Goal: Task Accomplishment & Management: Manage account settings

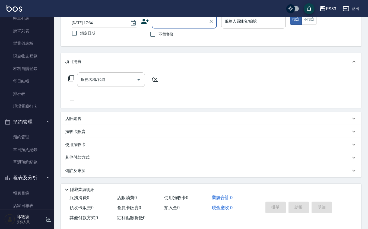
scroll to position [145, 0]
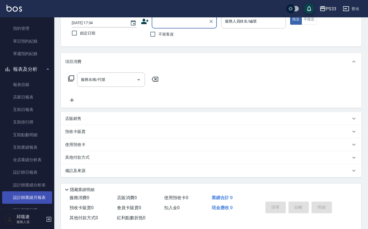
click at [42, 197] on link "設計師業績月報表" at bounding box center [27, 197] width 50 height 12
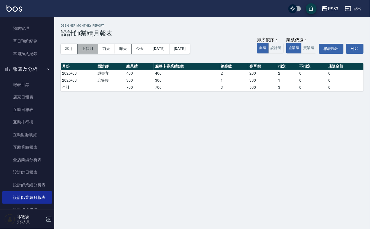
click at [78, 53] on button "上個月" at bounding box center [88, 49] width 21 height 10
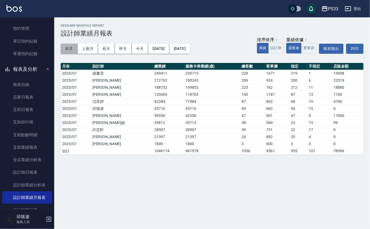
click at [69, 50] on button "本月" at bounding box center [69, 49] width 17 height 10
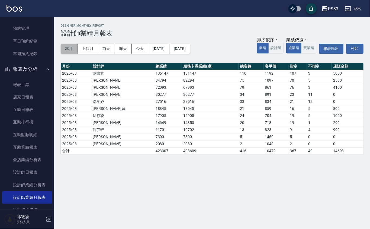
click at [71, 45] on button "本月" at bounding box center [69, 49] width 17 height 10
click at [205, 178] on div "PS33 [DATE] - [DATE] 設計師業績月報表 列印時間： [DATE][PHONE_NUMBER]:31 Designer Monthly Re…" at bounding box center [185, 114] width 370 height 229
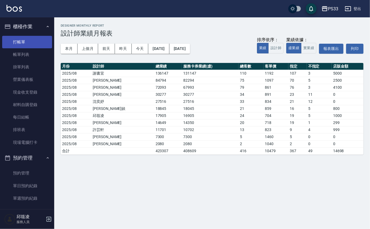
click at [28, 41] on link "打帳單" at bounding box center [27, 42] width 50 height 12
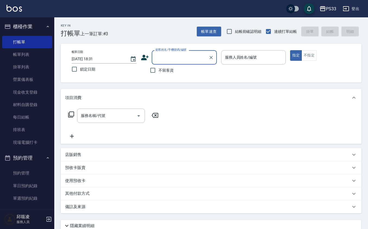
click at [147, 59] on icon at bounding box center [145, 57] width 8 height 8
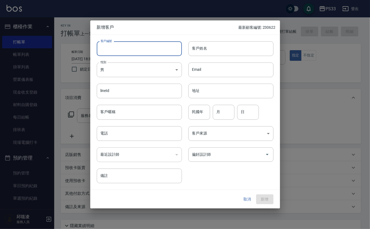
click at [147, 52] on input "客戶編號" at bounding box center [139, 48] width 85 height 15
type input "060218"
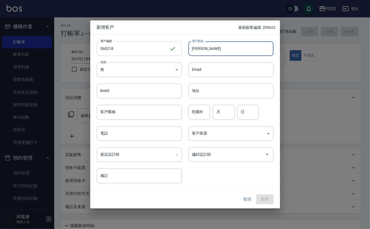
type input "[PERSON_NAME]"
type input "94"
type input "2"
type input "18"
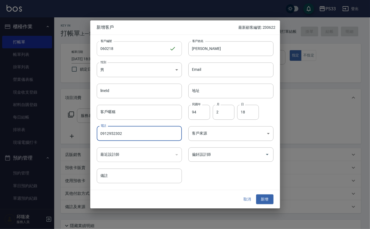
type input "0912952302"
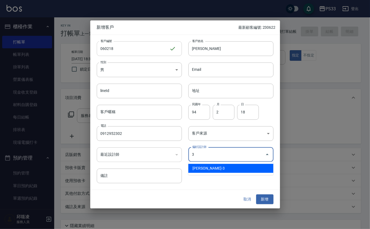
type input "[PERSON_NAME]"
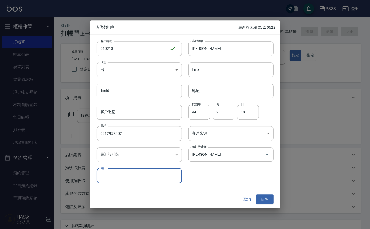
click at [256, 194] on button "新增" at bounding box center [264, 199] width 17 height 10
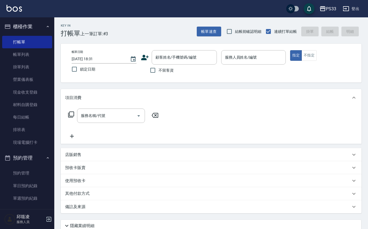
click at [141, 55] on icon at bounding box center [145, 57] width 8 height 8
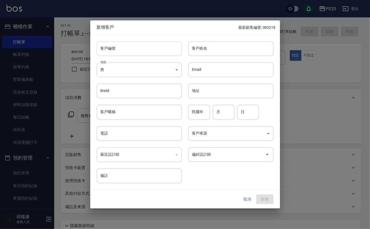
click at [144, 53] on input "客戶編號" at bounding box center [139, 48] width 85 height 15
type input "220922"
type input "[PERSON_NAME]"
type input "88"
type input "9"
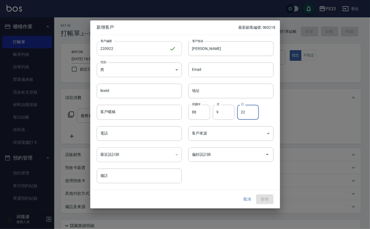
type input "22"
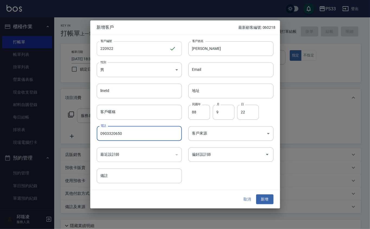
type input "0903320650"
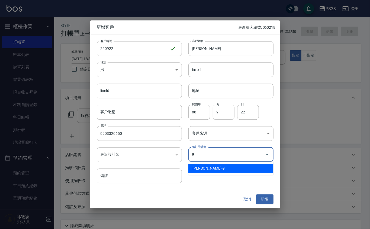
type input "許苡軒"
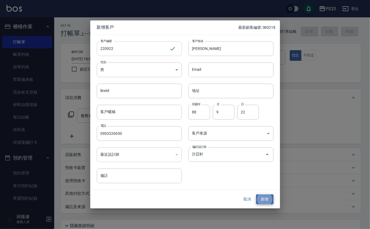
click at [256, 194] on button "新增" at bounding box center [264, 199] width 17 height 10
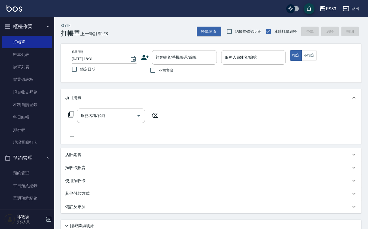
click at [145, 59] on icon at bounding box center [145, 57] width 8 height 5
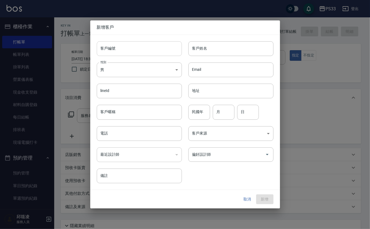
click at [147, 49] on input "客戶編號" at bounding box center [139, 48] width 85 height 15
type input "170715"
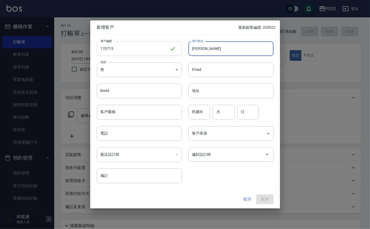
type input "[PERSON_NAME]"
type input "7"
type input "15"
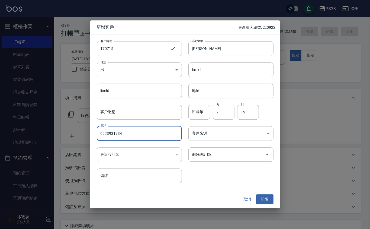
type input "0923931734"
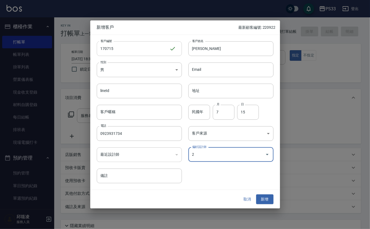
type input "沈奕妤"
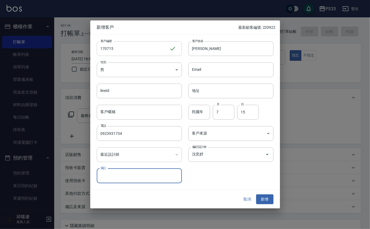
click at [256, 194] on button "新增" at bounding box center [264, 199] width 17 height 10
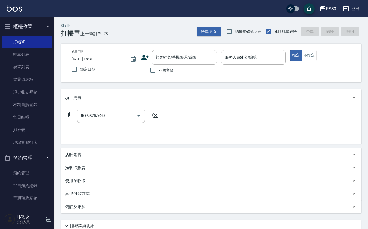
click at [142, 60] on icon at bounding box center [145, 57] width 8 height 8
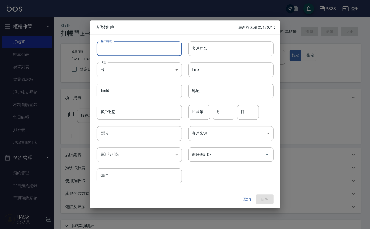
click at [142, 50] on input "客戶編號" at bounding box center [139, 48] width 85 height 15
type input "220924"
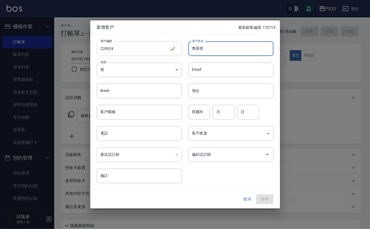
type input "詹晏慈"
type input "80"
type input "9"
type input "24"
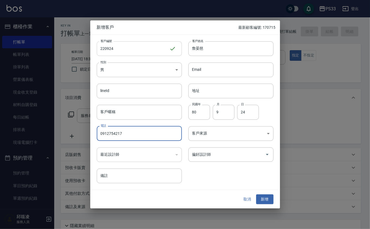
type input "0912754217"
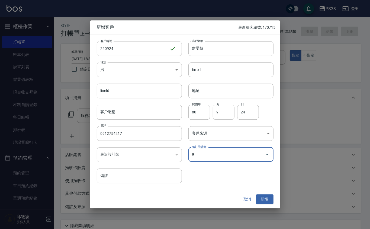
type input "許苡軒"
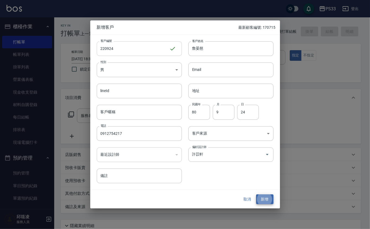
click at [256, 194] on button "新增" at bounding box center [264, 199] width 17 height 10
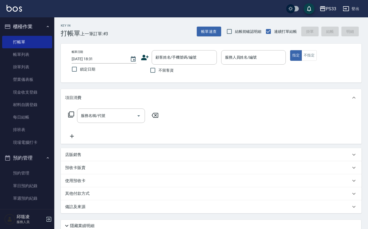
click at [145, 55] on icon at bounding box center [145, 57] width 8 height 8
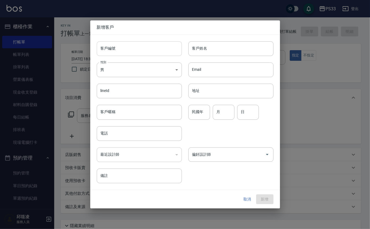
click at [146, 50] on input "客戶編號" at bounding box center [139, 48] width 85 height 15
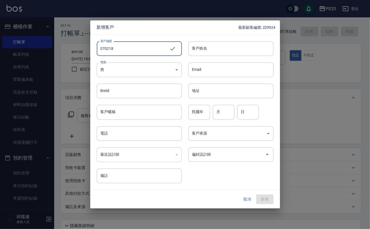
type input "070218"
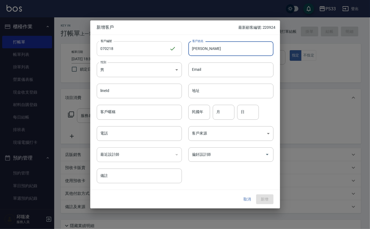
type input "[PERSON_NAME]"
type input "90"
type input "2"
type input "18"
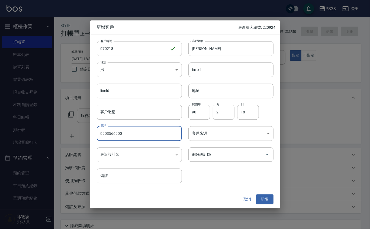
type input "0903566900"
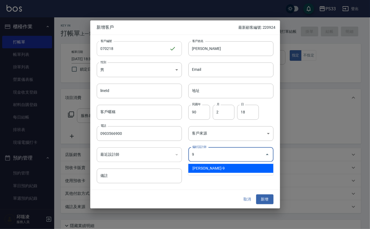
type input "許苡軒"
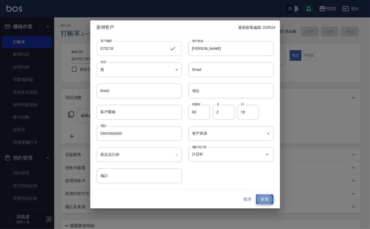
click at [256, 194] on button "新增" at bounding box center [264, 199] width 17 height 10
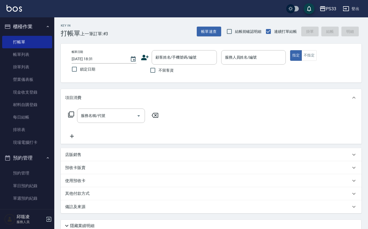
click at [144, 59] on icon at bounding box center [145, 57] width 8 height 5
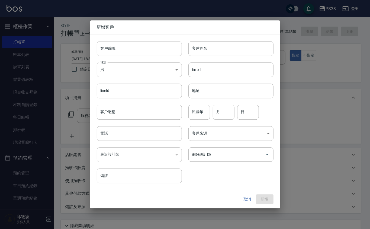
drag, startPoint x: 144, startPoint y: 59, endPoint x: 143, endPoint y: 51, distance: 7.3
click at [143, 51] on input "客戶編號" at bounding box center [139, 48] width 85 height 15
type input "170621"
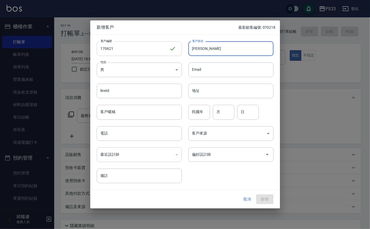
type input "[PERSON_NAME]"
type input "92"
type input "6"
type input "1"
type input "21"
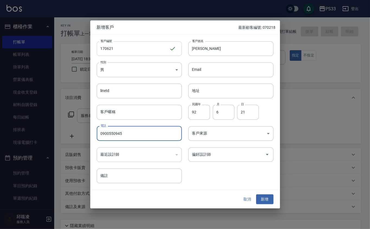
type input "0900550945"
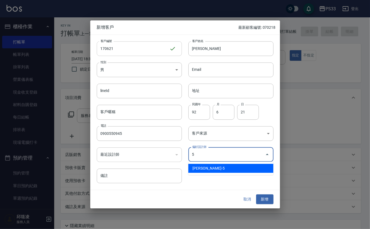
type input "謝書宜"
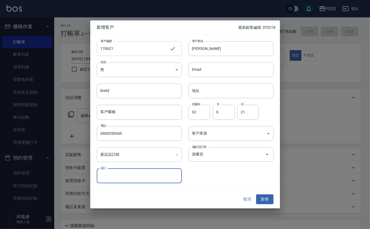
click at [256, 194] on button "新增" at bounding box center [264, 199] width 17 height 10
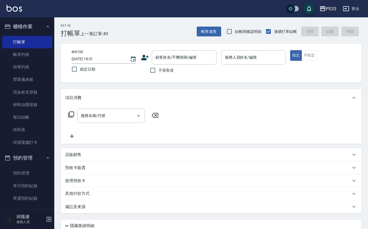
click at [144, 58] on icon at bounding box center [145, 57] width 8 height 8
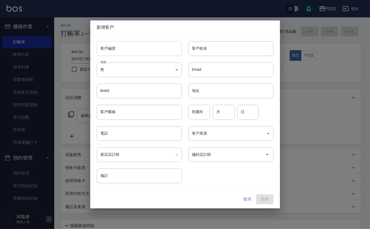
click at [141, 43] on input "客戶編號" at bounding box center [139, 48] width 85 height 15
type input "131117"
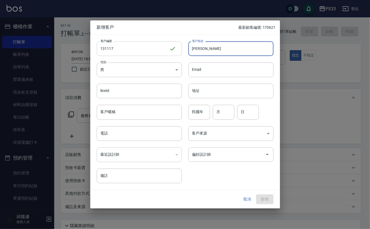
type input "[PERSON_NAME]"
type input "81"
type input "11"
type input "17"
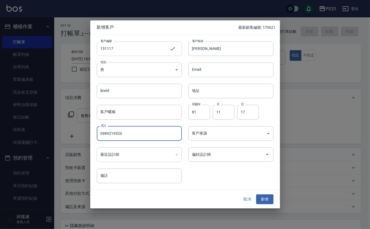
type input "0989219520"
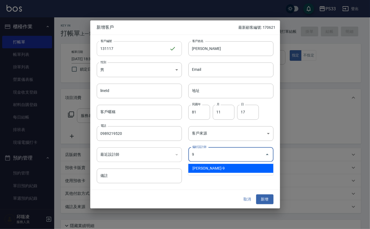
type input "許苡軒"
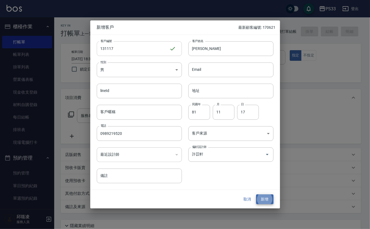
click at [256, 194] on button "新增" at bounding box center [264, 199] width 17 height 10
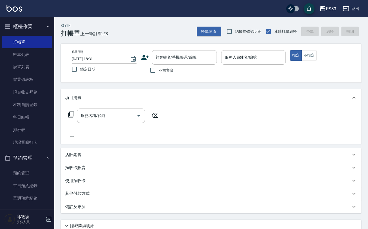
click at [140, 57] on div "帳單日期 [DATE] 18:31 鎖定日期 顧客姓名/手機號碼/編號 顧客姓名/手機號碼/編號 不留客資 服務人員姓名/編號 服務人員姓名/編號 指定 不指定" at bounding box center [211, 63] width 288 height 26
click at [142, 57] on icon at bounding box center [145, 57] width 8 height 8
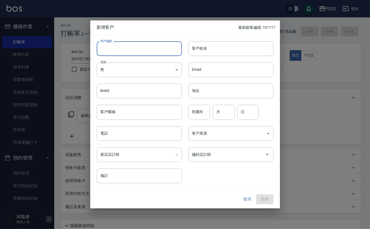
click at [142, 52] on input "客戶編號" at bounding box center [139, 48] width 85 height 15
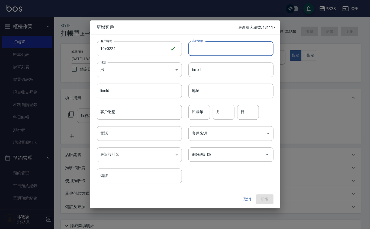
click at [106, 47] on input "10+0224" at bounding box center [133, 48] width 73 height 15
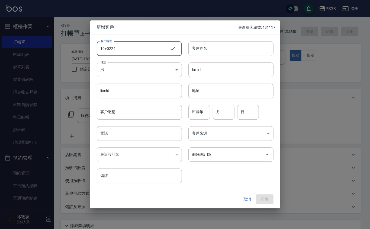
click at [107, 48] on input "10+0224" at bounding box center [133, 48] width 73 height 15
type input "100224"
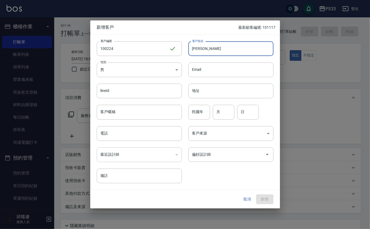
type input "[PERSON_NAME]"
type input "5"
type input "2"
type input "24"
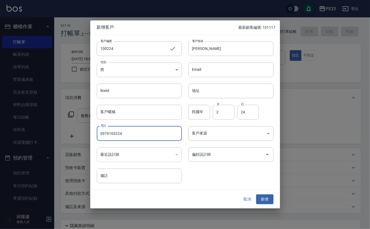
type input "0976163224"
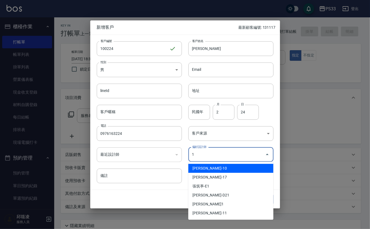
type input "[PERSON_NAME]"
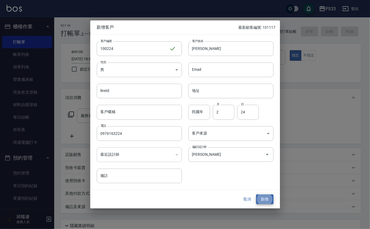
click at [266, 202] on button "新增" at bounding box center [264, 199] width 17 height 10
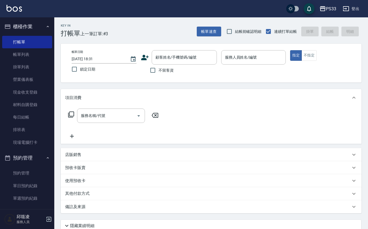
click at [146, 57] on icon at bounding box center [145, 57] width 8 height 5
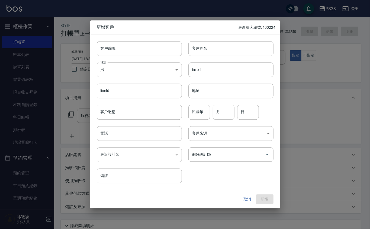
click at [146, 39] on div "客戶編號 客戶編號" at bounding box center [136, 45] width 92 height 21
click at [149, 49] on input "客戶編號" at bounding box center [139, 48] width 85 height 15
type input "230628"
click at [207, 50] on input "客戶姓名" at bounding box center [231, 48] width 85 height 15
type input "[PERSON_NAME]"
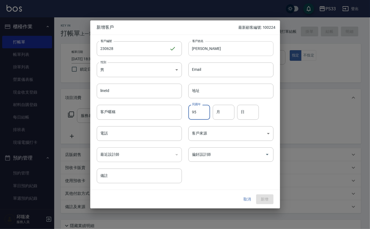
type input "95"
type input "6"
type input "28"
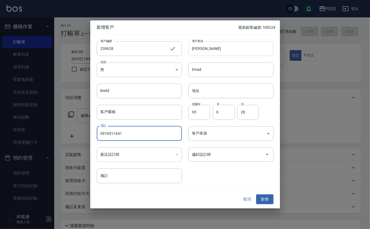
type input "0976911641"
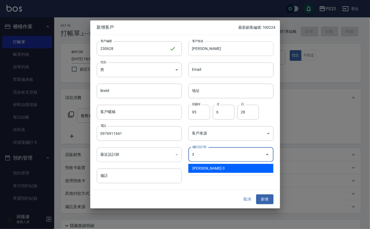
type input "[PERSON_NAME]"
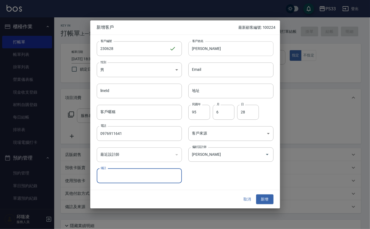
click at [256, 194] on button "新增" at bounding box center [264, 199] width 17 height 10
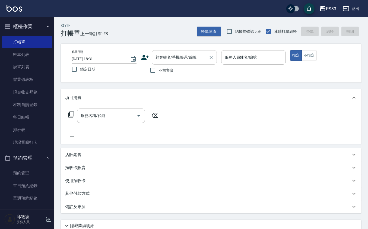
click at [163, 54] on input "顧客姓名/手機號碼/編號" at bounding box center [180, 57] width 52 height 9
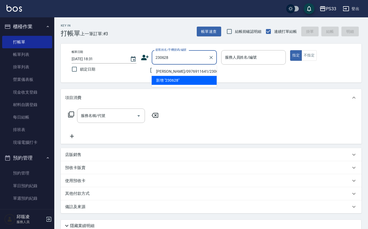
type input "[PERSON_NAME]/0976911641/230628"
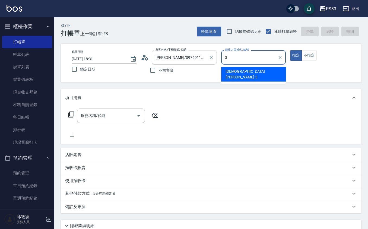
type input "[PERSON_NAME]-3"
type button "true"
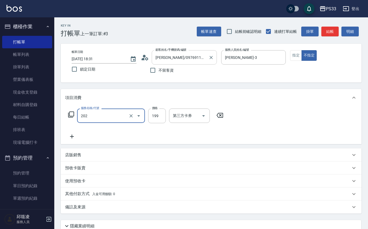
type input "不指定單剪(202)"
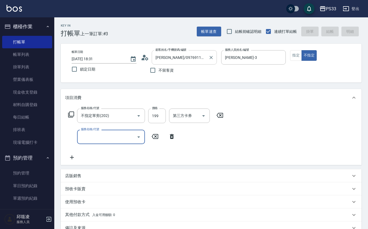
type input "[DATE] 19:22"
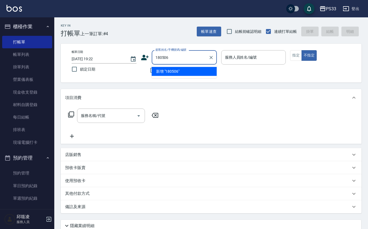
type input "180506"
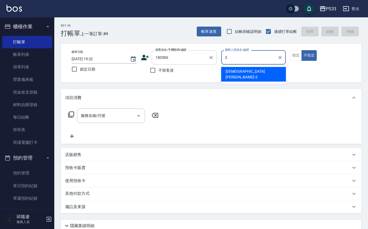
type input "[PERSON_NAME]-3"
type button "false"
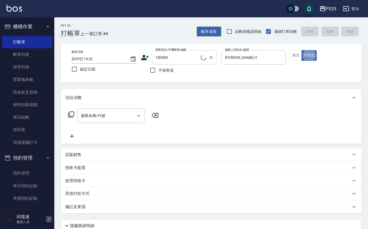
type input "[PERSON_NAME]/0975427435/180506"
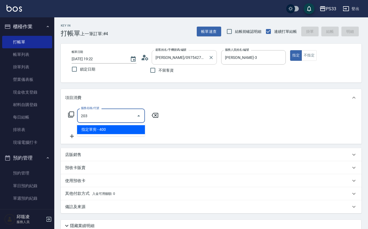
type input "指定單剪(203)"
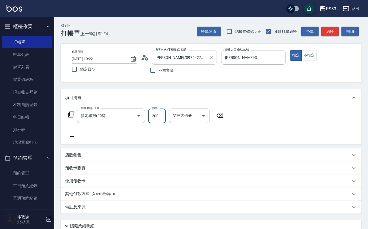
type input "200"
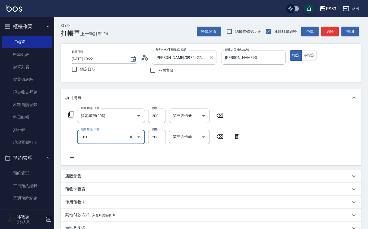
type input "洗髮(101)"
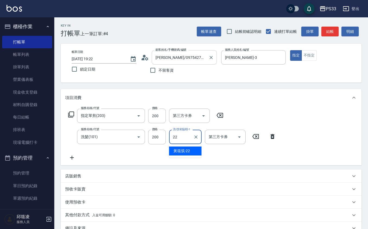
type input "[PERSON_NAME]-22"
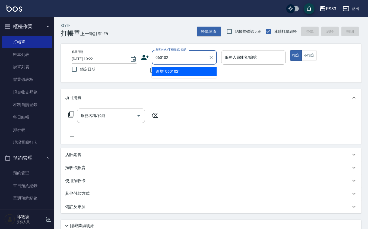
type input "060102"
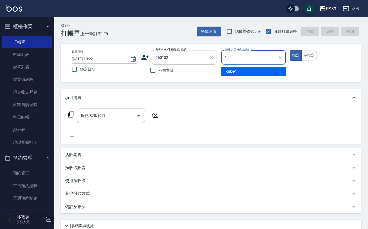
type input "Rube-1"
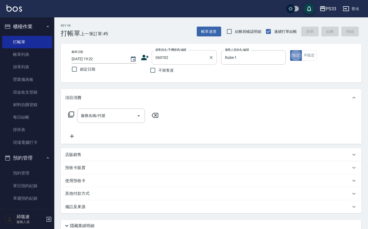
type input "[PERSON_NAME]/0934262747/060102"
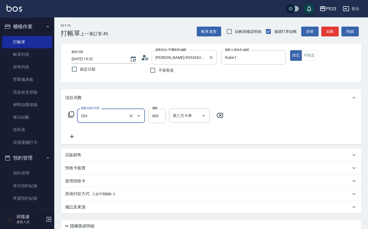
type input "指定單剪(203)"
type input "200"
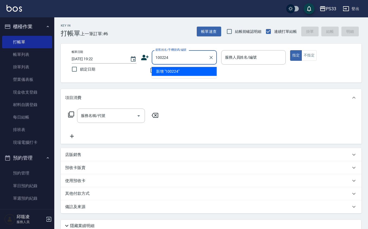
type input "100224"
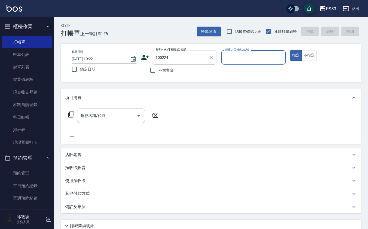
type input "1"
type input "[PERSON_NAME]/0976163224/100224"
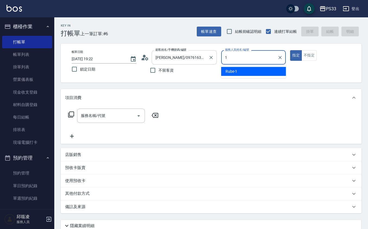
type input "Rube-1"
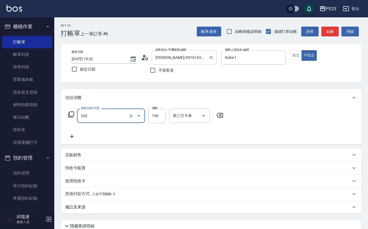
type input "不指定單剪(202)"
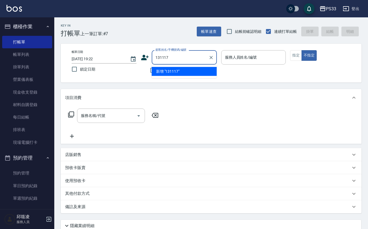
type input "131117"
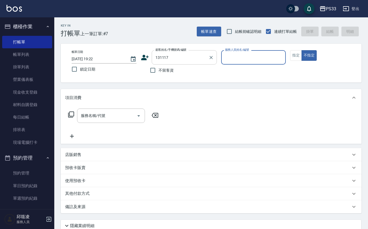
type input "9"
type input "[PERSON_NAME]/0989219520/131117"
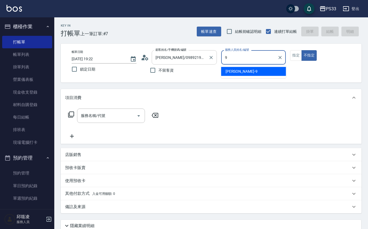
type input "苡軒-9"
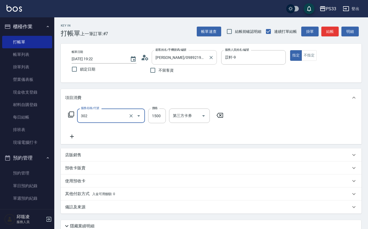
type input "設計燙髮(302)"
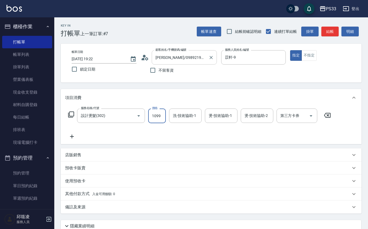
type input "1099"
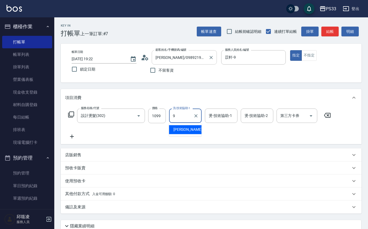
type input "苡軒-9"
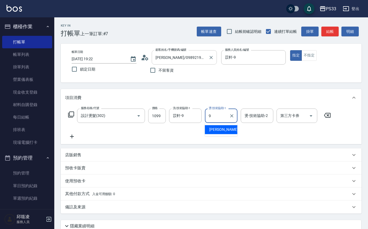
type input "苡軒-9"
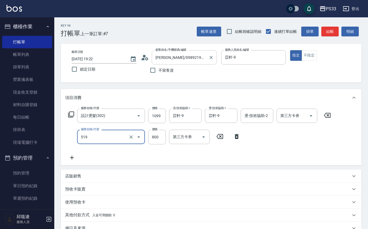
type input "C2花漾深層護髮/新(519)"
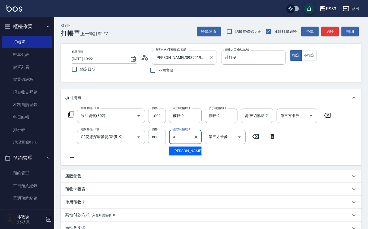
type input "苡軒-9"
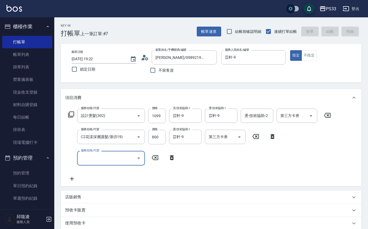
type input "[DATE] 19:23"
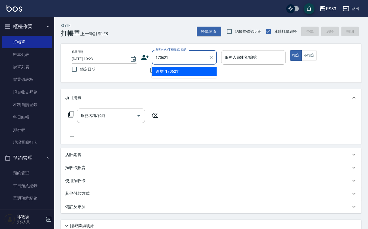
type input "170621"
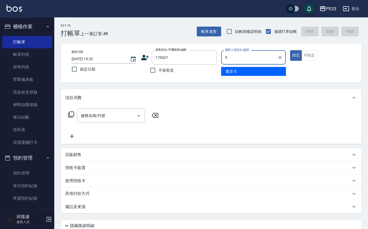
type input "書宜-5"
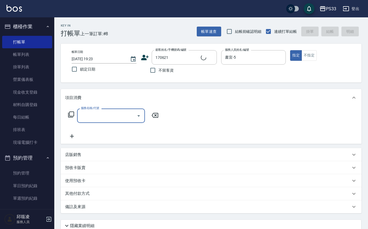
type input "[PERSON_NAME]/0900550945/170621"
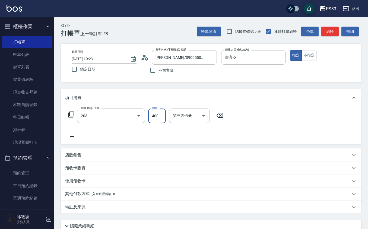
type input "指定單剪(203)"
type input "300"
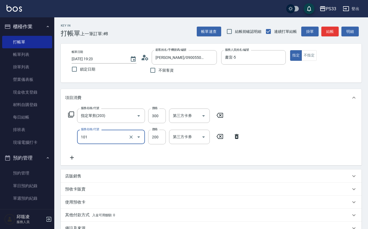
type input "洗髮(101)"
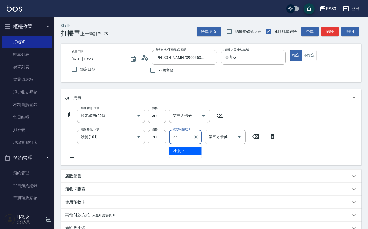
type input "[PERSON_NAME]-22"
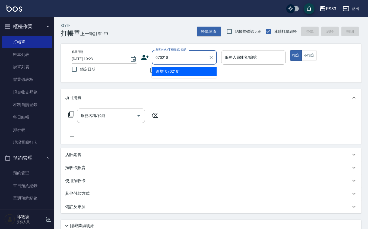
type input "070218"
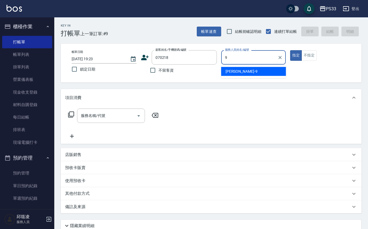
type input "苡軒-9"
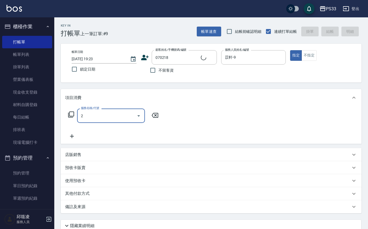
type input "20"
type input "[PERSON_NAME]/0903566900/070218"
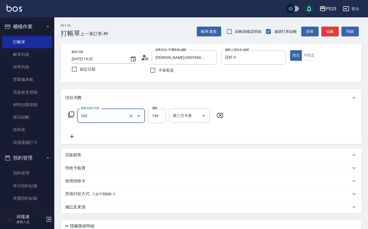
type input "不指定單剪(202)"
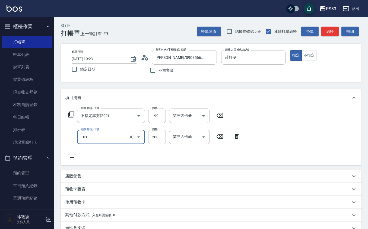
type input "洗髮(101)"
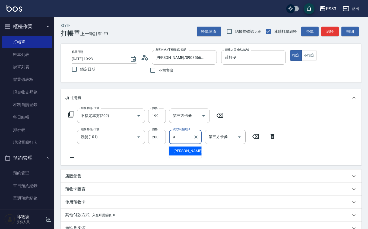
type input "苡軒-9"
click at [305, 56] on button "不指定" at bounding box center [308, 55] width 15 height 11
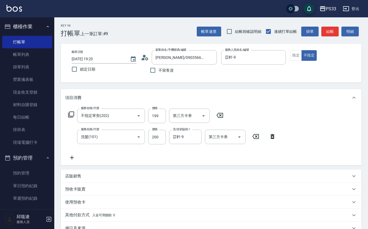
click at [334, 74] on div "帳單日期 [DATE] 19:23 鎖定日期 顧客姓名/手機號碼/編號 [PERSON_NAME]/0903566900/070218 顧客姓名/手機號碼/編…" at bounding box center [211, 63] width 288 height 26
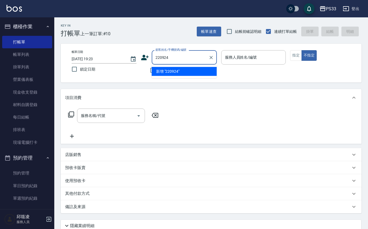
type input "220924"
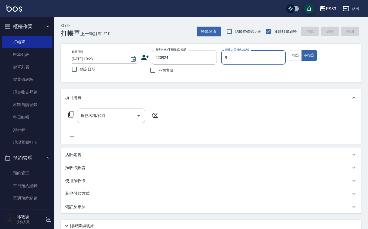
type input "苡軒-9"
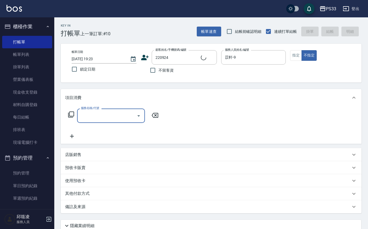
type input "詹晏慈/0912754217/220924"
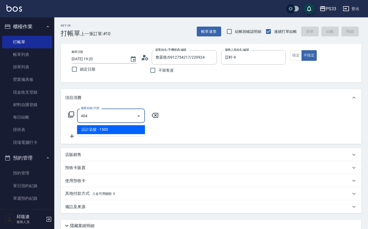
type input "設計染髮(404)"
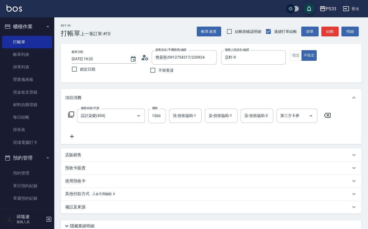
click at [127, 124] on div "服務名稱/代號 設計染髮(404) 服務名稱/代號 價格 1500 價格 洗-技術協助-1 洗-技術協助-1 染-技術協助-1 染-技術協助-1 染-技術協助…" at bounding box center [199, 124] width 269 height 31
click at [128, 121] on div at bounding box center [134, 116] width 15 height 14
click at [129, 118] on icon "Clear" at bounding box center [130, 115] width 5 height 5
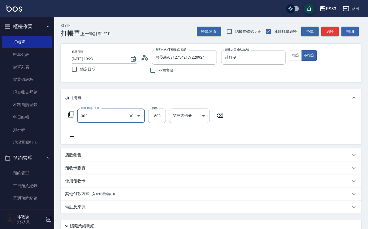
type input "設計燙髮(302)"
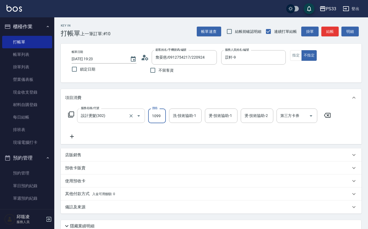
type input "1099"
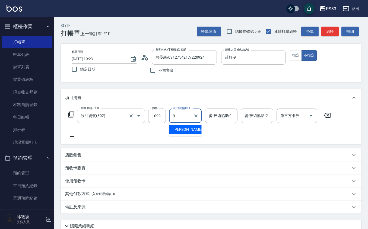
type input "苡軒-9"
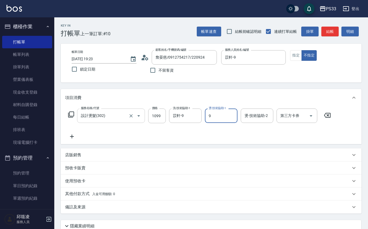
type input "苡軒-9"
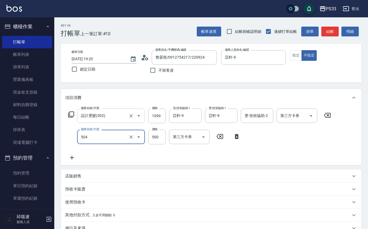
type input "順子護髮(504)"
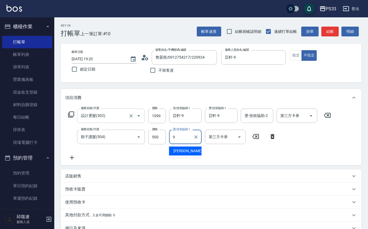
type input "苡軒-9"
click at [300, 59] on button "指定" at bounding box center [296, 55] width 12 height 11
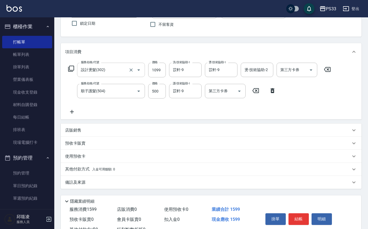
scroll to position [66, 0]
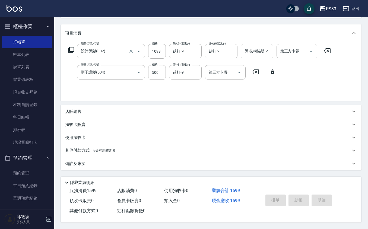
type input "[DATE] 19:24"
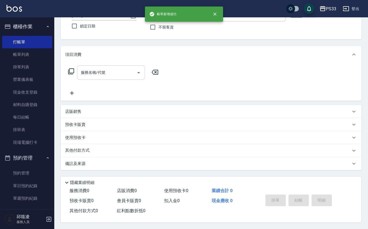
scroll to position [0, 0]
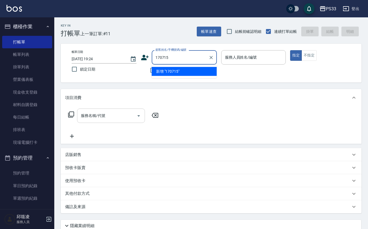
type input "170715"
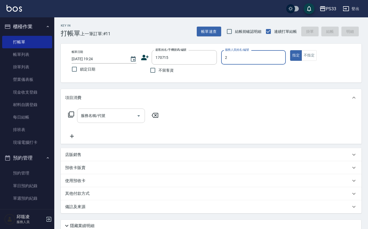
type input "小隻-2"
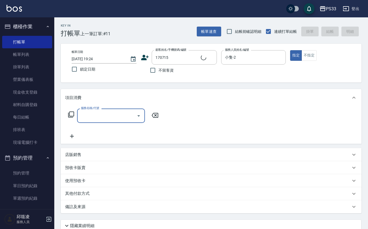
type input "2"
type input "[PERSON_NAME]/0923931734/170715"
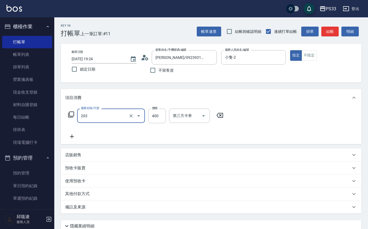
type input "指定單剪(203)"
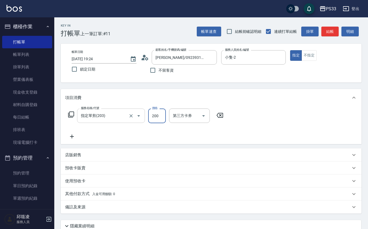
type input "200"
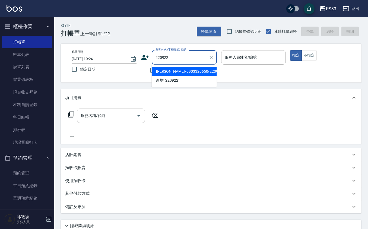
type input "[PERSON_NAME]/0903320650/220922"
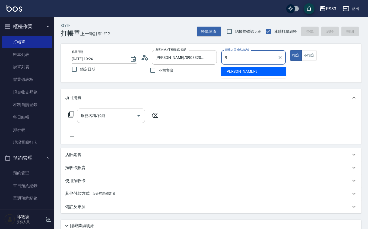
type input "苡軒-9"
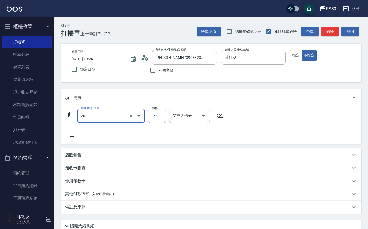
type input "不指定單剪(202)"
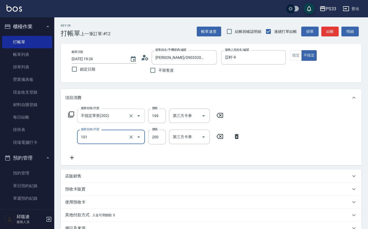
type input "洗髮(101)"
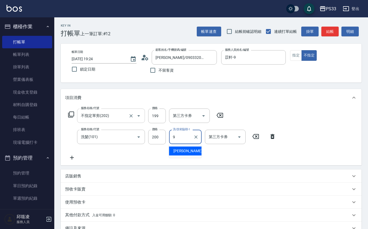
type input "苡軒-9"
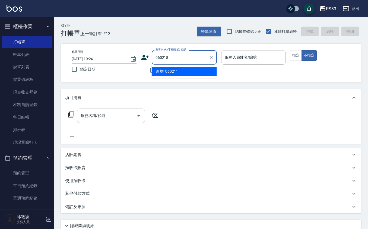
type input "060218"
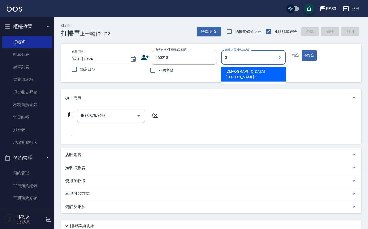
type input "[PERSON_NAME]-3"
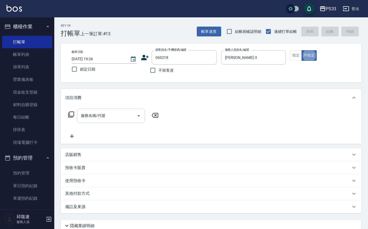
type input "[PERSON_NAME]/0912952302/060218"
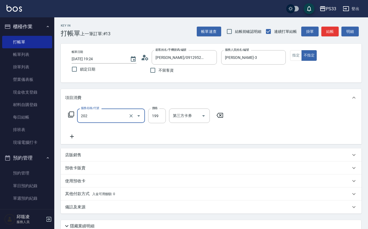
type input "不指定單剪(202)"
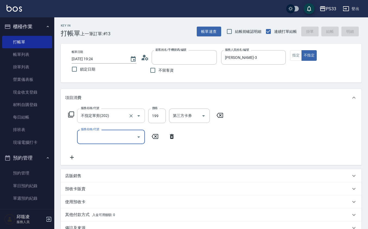
type input "[DATE] 19:25"
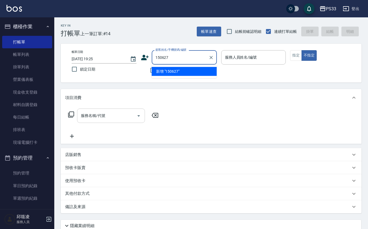
type input "150627"
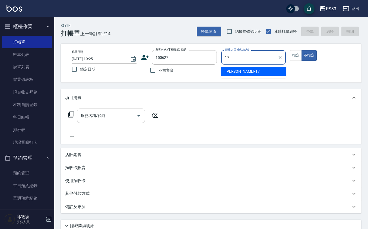
type input "[PERSON_NAME]-17"
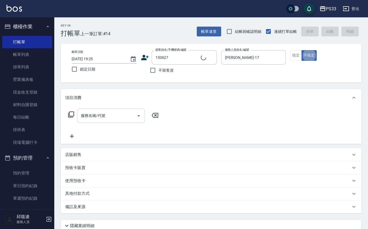
type input "[PERSON_NAME]/0968217577/150627"
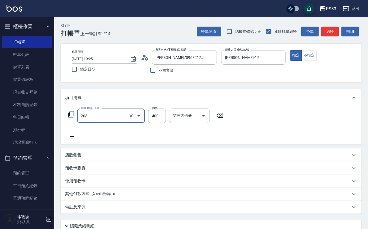
type input "指定單剪(203)"
type input "200"
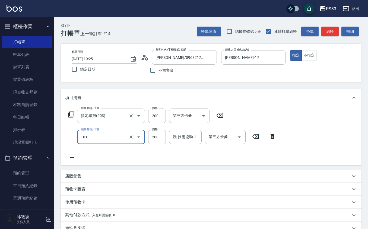
type input "洗髮(101)"
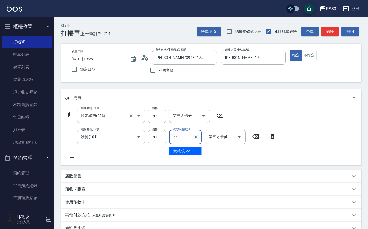
type input "[PERSON_NAME]-22"
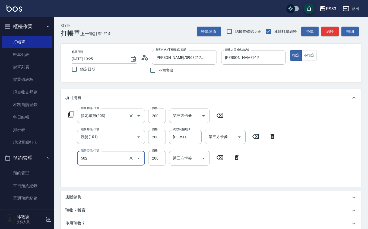
type input "自備護髮(502)"
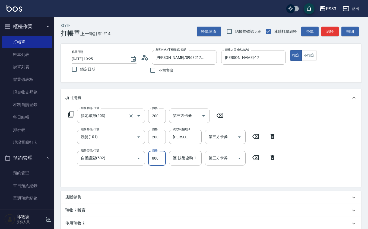
type input "800"
type input "[PERSON_NAME]-22"
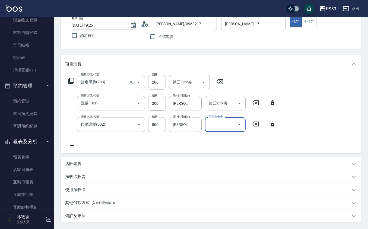
scroll to position [72, 0]
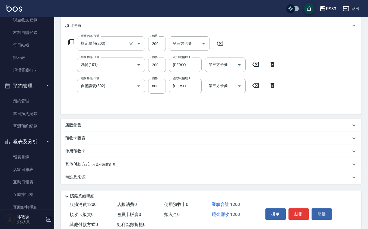
click at [101, 128] on div "店販銷售" at bounding box center [211, 125] width 301 height 13
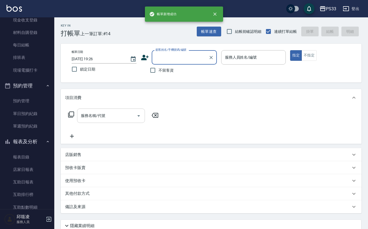
scroll to position [0, 0]
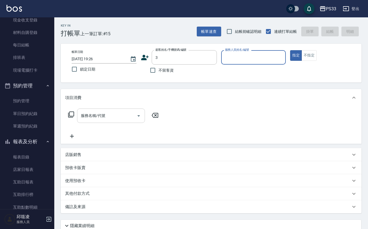
click at [290, 50] on button "指定" at bounding box center [296, 55] width 12 height 11
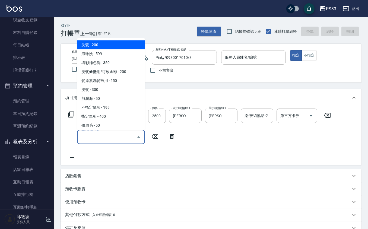
click at [239, 65] on div "服務人員姓名/編號 服務人員姓名/編號" at bounding box center [253, 60] width 65 height 20
click at [242, 63] on div "服務人員姓名/編號" at bounding box center [253, 57] width 65 height 14
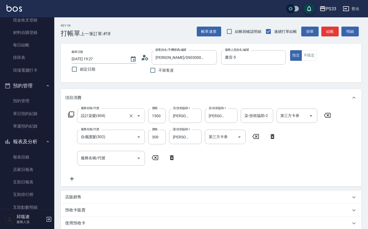
click at [243, 77] on div "帳單日期 [DATE] 19:27 鎖定日期 顧客姓名/手機號碼/編號 [PERSON_NAME]/0903000599/150619 顧客姓名/手機號碼/編…" at bounding box center [211, 63] width 301 height 39
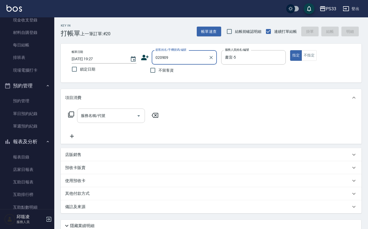
click at [171, 58] on input "020909" at bounding box center [180, 57] width 52 height 9
click at [172, 57] on input "020909" at bounding box center [180, 57] width 52 height 9
click at [172, 57] on input "[PERSON_NAME]" at bounding box center [180, 57] width 52 height 9
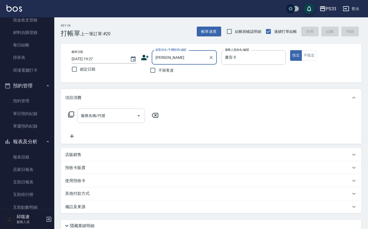
click at [172, 57] on input "[PERSON_NAME]" at bounding box center [180, 57] width 52 height 9
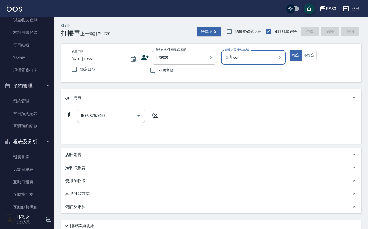
click at [290, 50] on button "指定" at bounding box center [296, 55] width 12 height 11
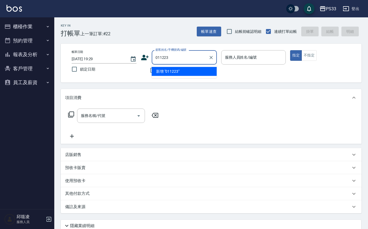
type input "011223"
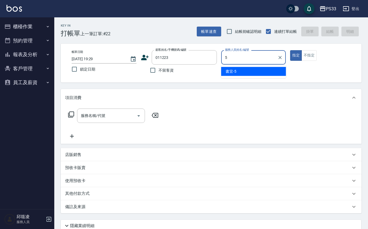
type input "書宜-5"
type button "true"
type input "[PERSON_NAME]/0989072992/011223"
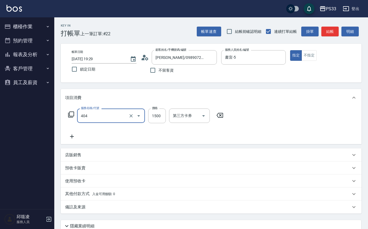
type input "設計染髮(404)"
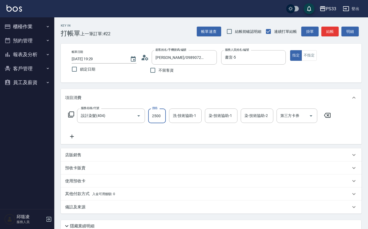
type input "2500"
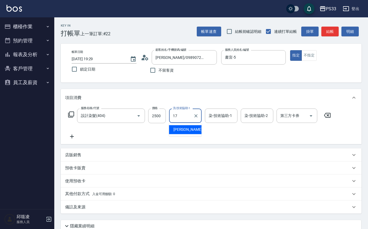
type input "[PERSON_NAME]-17"
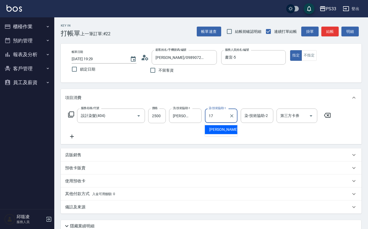
type input "[PERSON_NAME]-17"
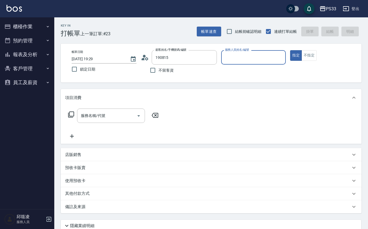
type input "[PERSON_NAME]/0989861950/190815"
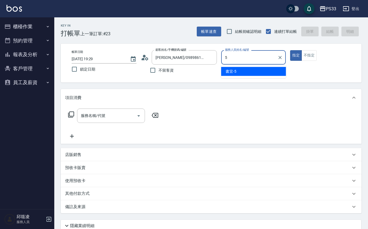
type input "書宜-5"
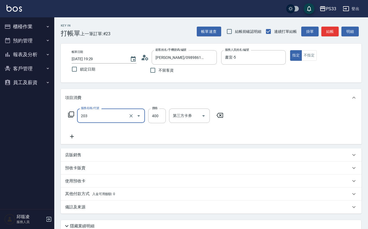
type input "指定單剪(203)"
type input "300"
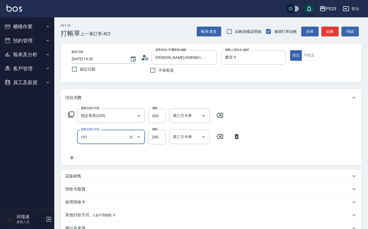
type input "洗髮(101)"
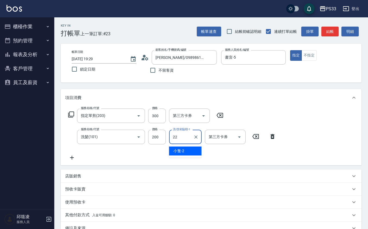
type input "[PERSON_NAME]-22"
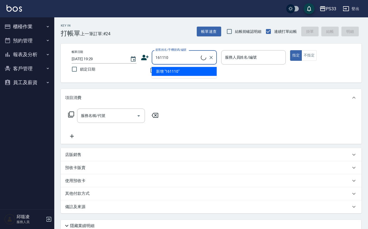
type input "林家誠/0916827210/161110"
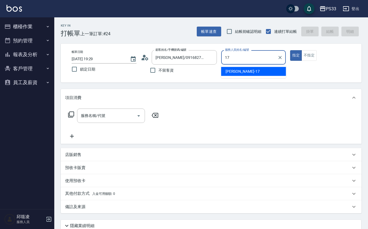
type input "[PERSON_NAME]-17"
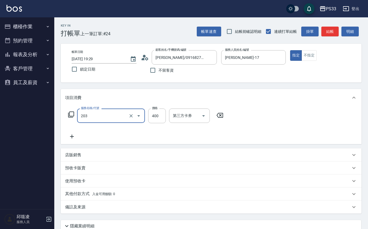
type input "指定單剪(203)"
type input "200"
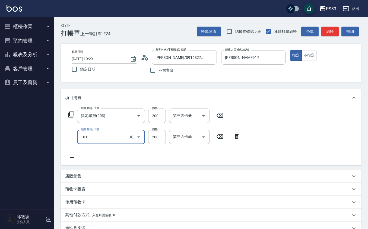
type input "洗髮(101)"
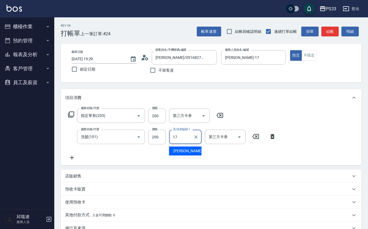
type input "[PERSON_NAME]-17"
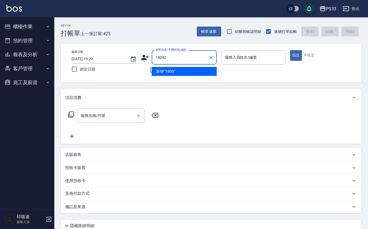
type input "180923"
drag, startPoint x: 212, startPoint y: 57, endPoint x: 188, endPoint y: 53, distance: 24.4
click at [212, 57] on icon "Clear" at bounding box center [210, 57] width 5 height 5
click at [142, 56] on icon at bounding box center [145, 57] width 8 height 5
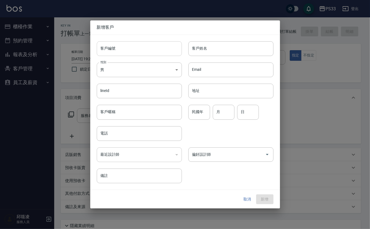
click at [147, 49] on input "客戶編號" at bounding box center [139, 48] width 85 height 15
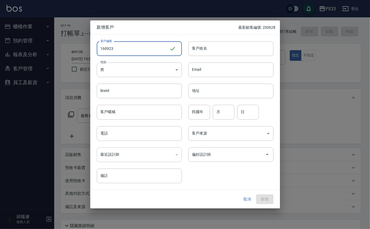
type input "160923"
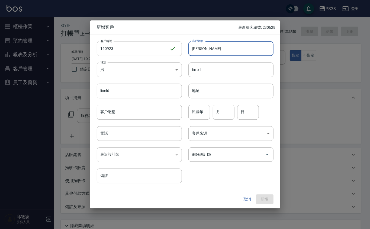
type input "李芯妮"
type input "71"
type input "9"
type input "23"
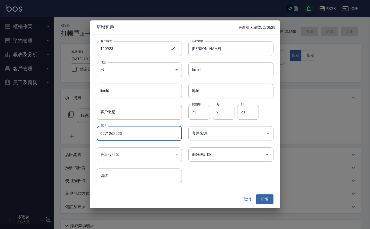
type input "0971262923"
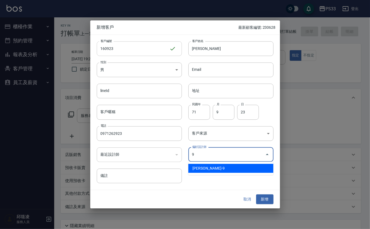
type input "許苡軒"
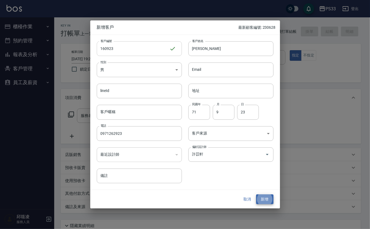
click at [256, 194] on button "新增" at bounding box center [264, 199] width 17 height 10
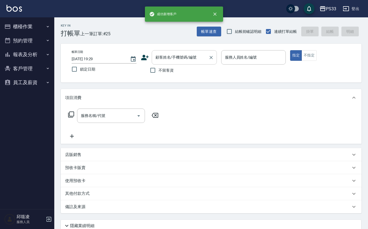
click at [154, 55] on input "顧客姓名/手機號碼/編號" at bounding box center [180, 57] width 52 height 9
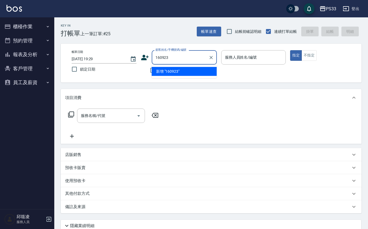
type input "160923"
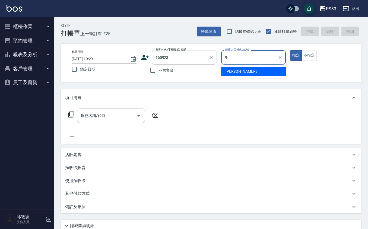
type input "苡軒-9"
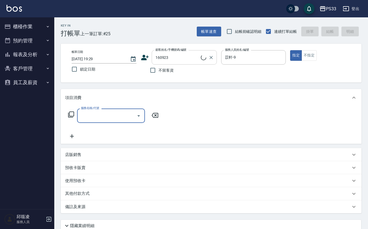
type input "李芯妮/0971262923/160923"
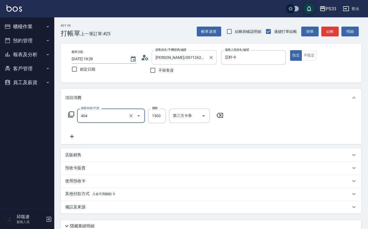
type input "設計染髮(404)"
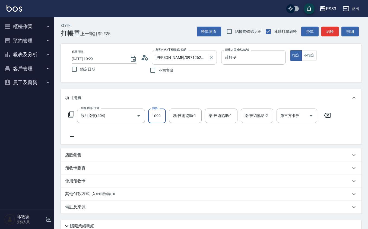
type input "1099"
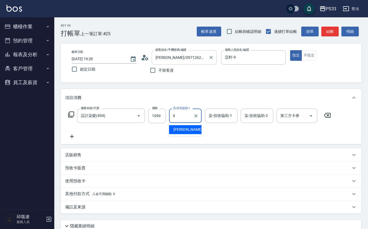
type input "苡軒-9"
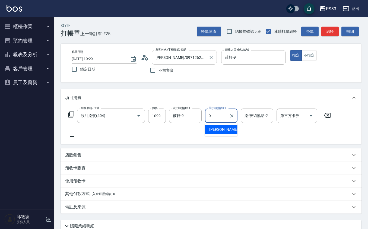
type input "苡軒-9"
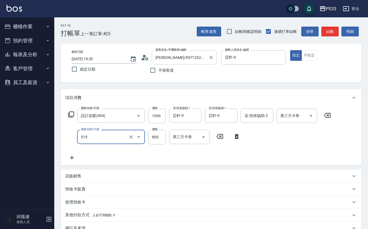
type input "C2花漾深層護髮/新(519)"
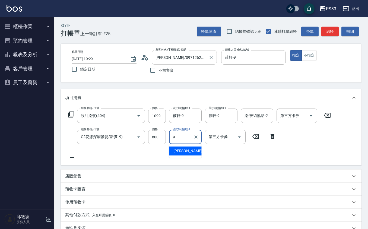
type input "苡軒-9"
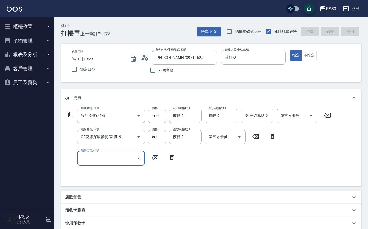
type input "2025/08/11 19:54"
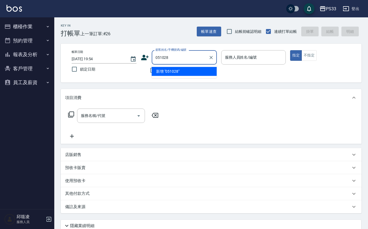
type input "051028"
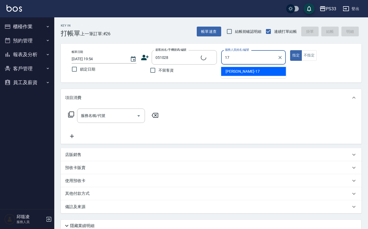
type input "[PERSON_NAME]-17"
type input "李作鴻/0966769581/051028"
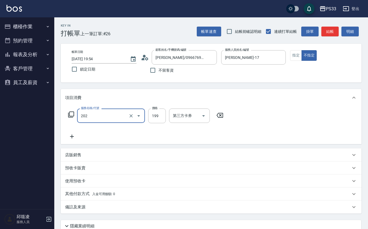
type input "不指定單剪(202)"
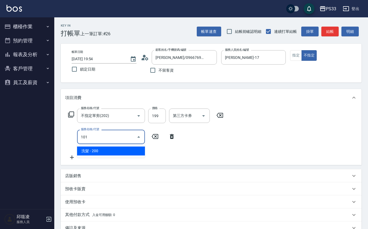
type input "洗髮(101)"
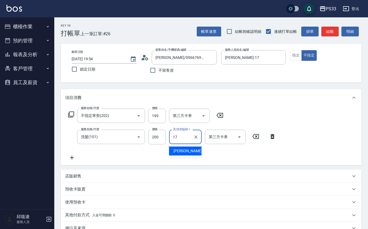
type input "[PERSON_NAME]-17"
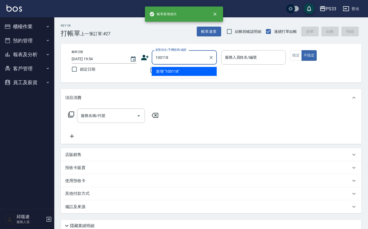
type input "100118"
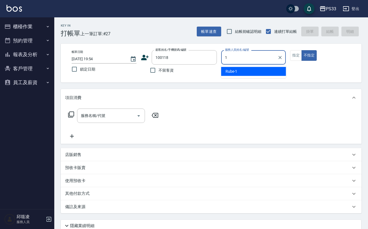
type input "17"
type input "黃子麒/0955673871/100118"
type input "[PERSON_NAME]-17"
type button "false"
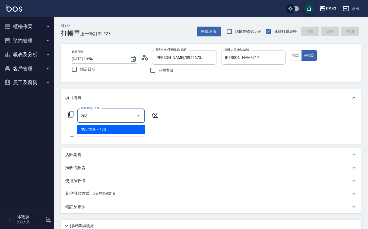
type input "指定單剪(203)"
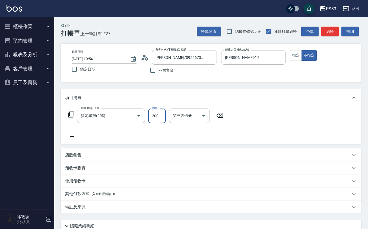
type input "200"
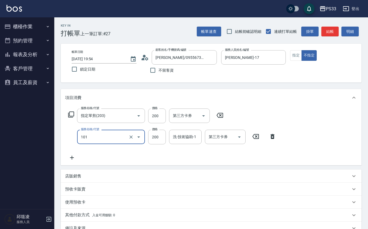
type input "洗髮(101)"
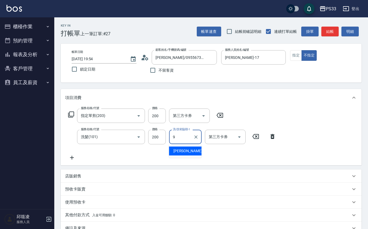
type input "苡軒-9"
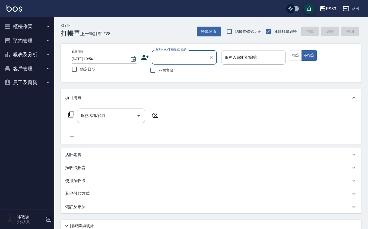
click at [25, 56] on button "報表及分析" at bounding box center [27, 54] width 50 height 14
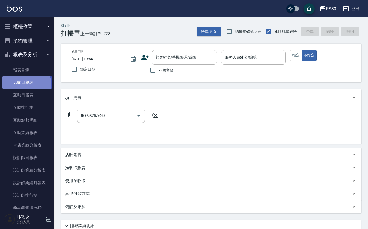
click at [24, 84] on link "店家日報表" at bounding box center [27, 82] width 50 height 12
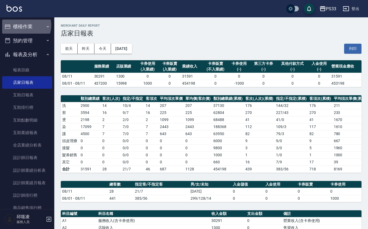
click at [23, 25] on button "櫃檯作業" at bounding box center [27, 27] width 50 height 14
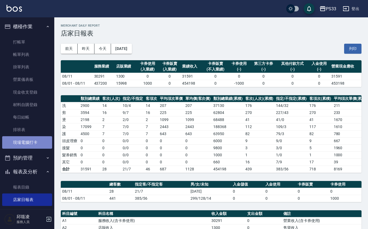
click at [38, 139] on link "現場電腦打卡" at bounding box center [27, 142] width 50 height 12
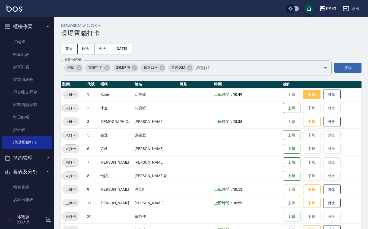
drag, startPoint x: 303, startPoint y: 94, endPoint x: 304, endPoint y: 97, distance: 3.2
click at [303, 94] on button "下班" at bounding box center [311, 94] width 17 height 9
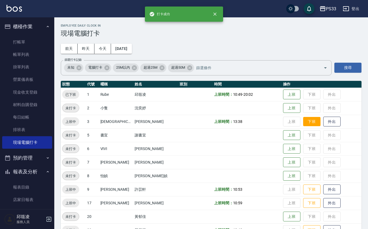
click at [305, 120] on button "下班" at bounding box center [311, 121] width 17 height 9
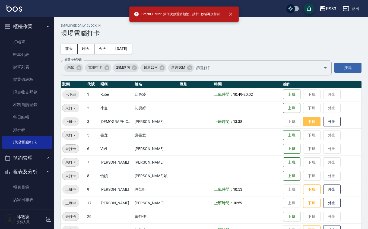
click at [304, 123] on button "下班" at bounding box center [311, 121] width 17 height 9
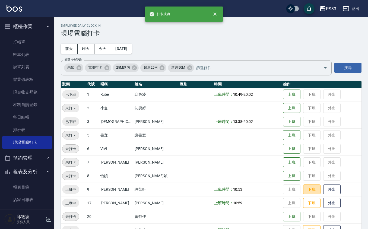
click at [307, 185] on button "下班" at bounding box center [311, 189] width 17 height 10
click at [303, 203] on button "下班" at bounding box center [311, 202] width 17 height 9
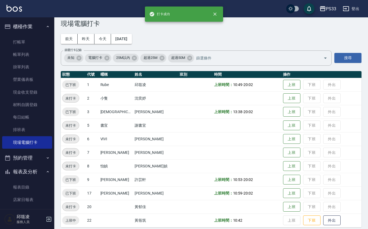
scroll to position [14, 0]
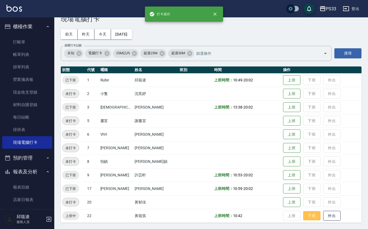
click at [305, 216] on button "下班" at bounding box center [311, 215] width 17 height 9
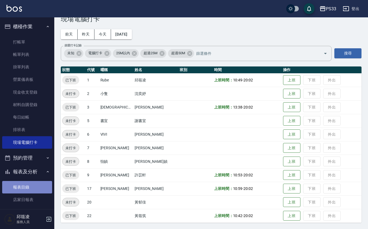
click at [39, 188] on link "報表目錄" at bounding box center [27, 187] width 50 height 12
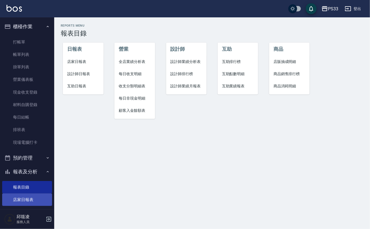
drag, startPoint x: 27, startPoint y: 198, endPoint x: 30, endPoint y: 200, distance: 3.4
click at [28, 199] on link "店家日報表" at bounding box center [27, 199] width 50 height 12
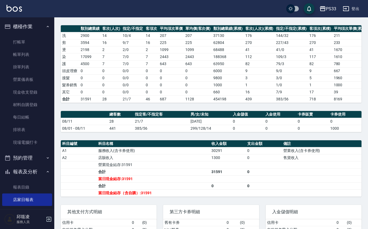
scroll to position [72, 0]
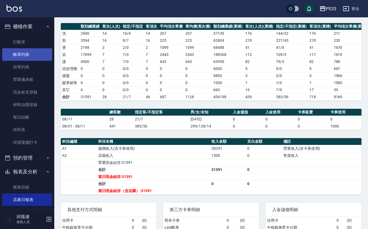
drag, startPoint x: 36, startPoint y: 51, endPoint x: 33, endPoint y: 51, distance: 3.8
click at [36, 51] on link "帳單列表" at bounding box center [27, 54] width 50 height 12
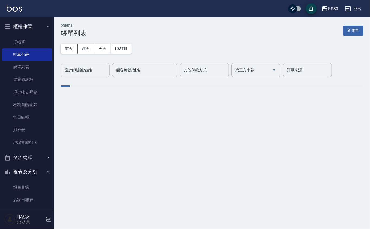
click at [86, 64] on div "設計師編號/姓名" at bounding box center [85, 70] width 49 height 14
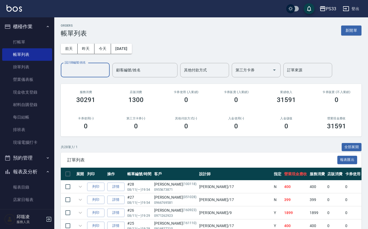
click at [85, 69] on input "設計師編號/姓名" at bounding box center [85, 69] width 44 height 9
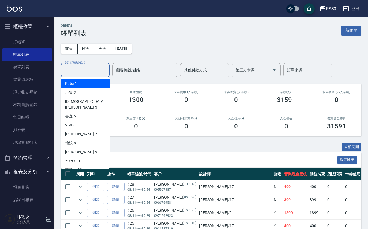
click at [84, 69] on input "設計師編號/姓名" at bounding box center [85, 69] width 44 height 9
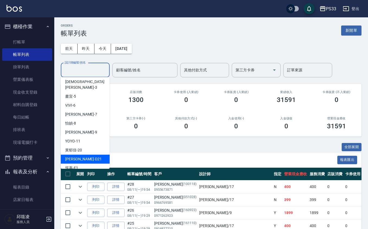
scroll to position [36, 0]
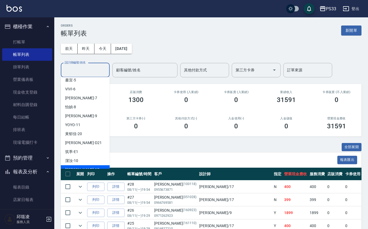
click at [87, 165] on div "嘉珮 -17" at bounding box center [85, 169] width 49 height 9
type input "[PERSON_NAME]-17"
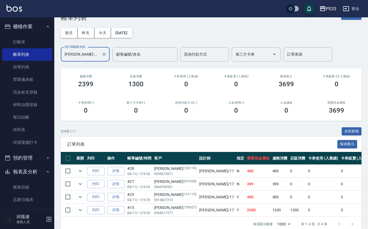
scroll to position [31, 0]
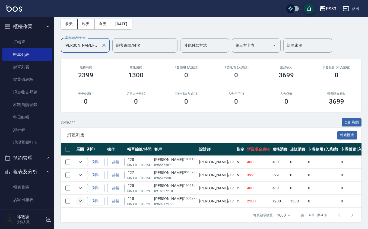
click at [82, 198] on icon "expand row" at bounding box center [80, 201] width 7 height 7
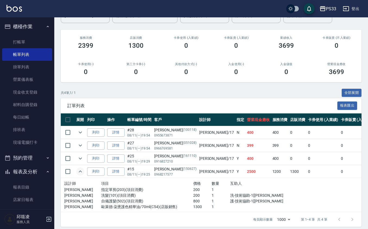
scroll to position [65, 0]
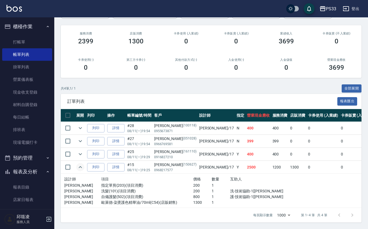
click at [81, 164] on icon "expand row" at bounding box center [80, 167] width 7 height 7
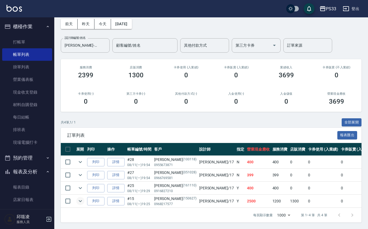
scroll to position [0, 0]
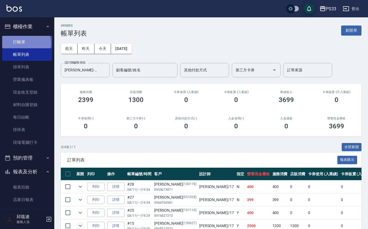
click at [25, 43] on link "打帳單" at bounding box center [27, 42] width 50 height 12
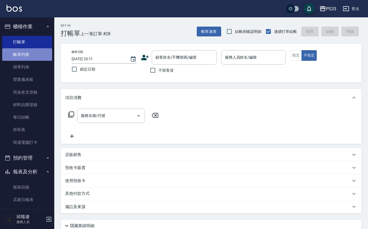
drag, startPoint x: 33, startPoint y: 55, endPoint x: 44, endPoint y: 49, distance: 13.6
click at [34, 55] on link "帳單列表" at bounding box center [27, 54] width 50 height 12
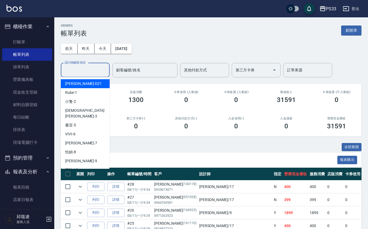
drag, startPoint x: 93, startPoint y: 71, endPoint x: 97, endPoint y: 69, distance: 4.2
click at [94, 71] on input "設計師編號/姓名" at bounding box center [85, 69] width 44 height 9
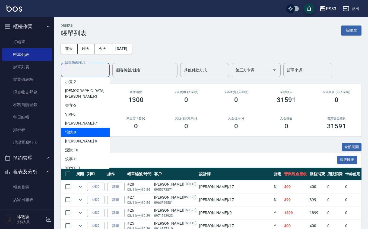
scroll to position [36, 0]
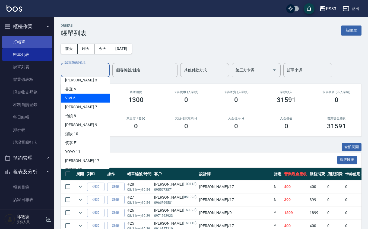
click at [22, 37] on link "打帳單" at bounding box center [27, 42] width 50 height 12
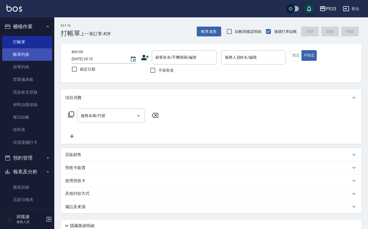
click at [26, 58] on link "帳單列表" at bounding box center [27, 54] width 50 height 12
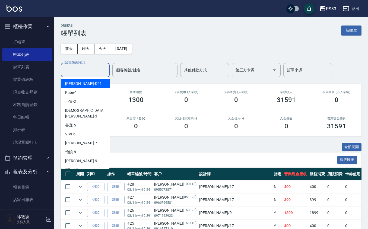
click at [81, 73] on input "設計師編號/姓名" at bounding box center [85, 69] width 44 height 9
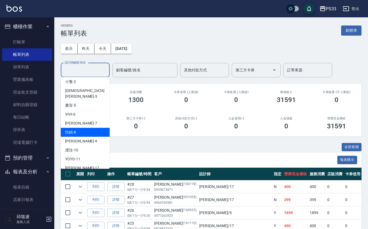
scroll to position [36, 0]
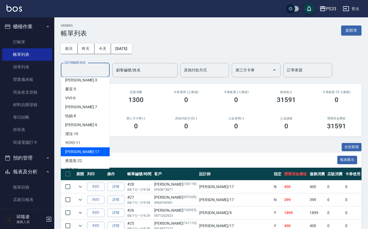
click at [84, 148] on div "嘉珮 -17" at bounding box center [85, 151] width 49 height 9
type input "[PERSON_NAME]-17"
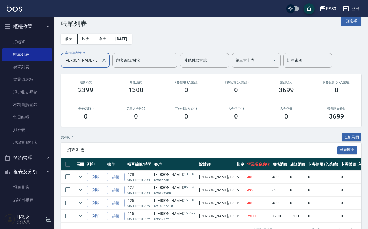
scroll to position [0, 0]
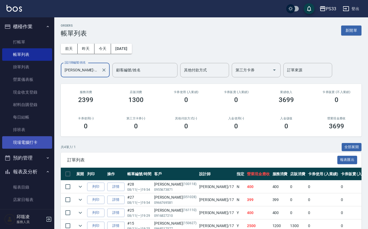
click at [25, 142] on link "現場電腦打卡" at bounding box center [27, 142] width 50 height 12
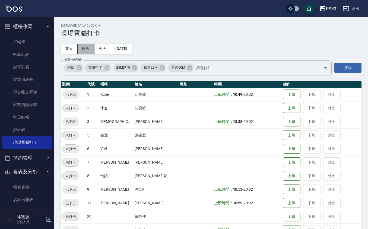
click at [87, 46] on button "昨天" at bounding box center [86, 49] width 17 height 10
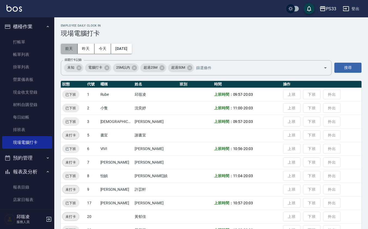
click at [66, 48] on button "前天" at bounding box center [69, 49] width 17 height 10
click at [83, 44] on button "昨天" at bounding box center [86, 49] width 17 height 10
click at [69, 49] on button "前天" at bounding box center [69, 49] width 17 height 10
click at [120, 47] on button "2025/08/09" at bounding box center [121, 49] width 21 height 10
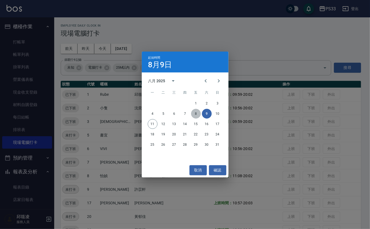
click at [195, 114] on button "8" at bounding box center [196, 114] width 10 height 10
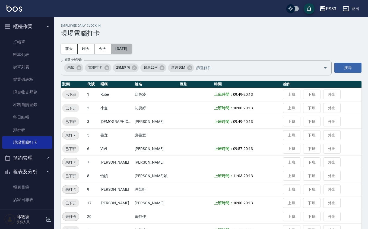
click at [130, 46] on button "2025/08/08" at bounding box center [121, 49] width 21 height 10
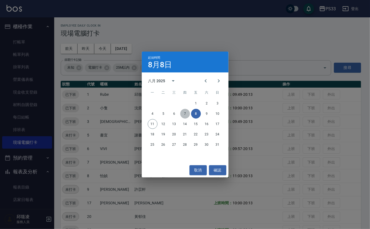
click at [184, 116] on button "7" at bounding box center [185, 114] width 10 height 10
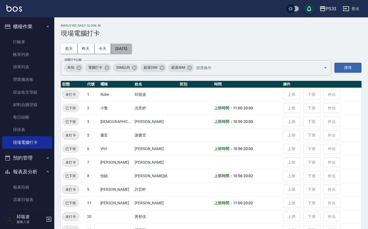
click at [129, 48] on button "2025/08/07" at bounding box center [121, 49] width 21 height 10
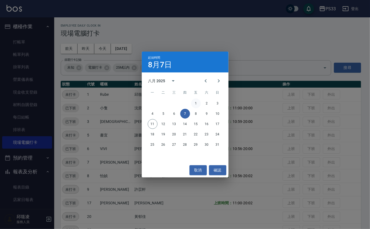
click at [191, 105] on button "1" at bounding box center [196, 103] width 10 height 10
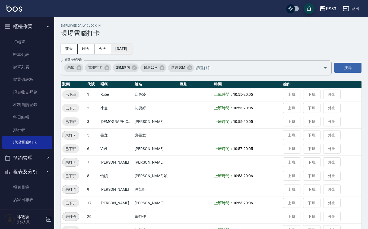
click at [129, 46] on button "[DATE]" at bounding box center [121, 49] width 21 height 10
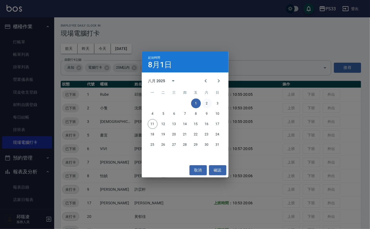
click at [205, 103] on button "2" at bounding box center [207, 103] width 10 height 10
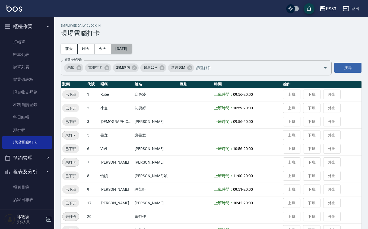
click at [130, 47] on button "2025/08/02" at bounding box center [121, 49] width 21 height 10
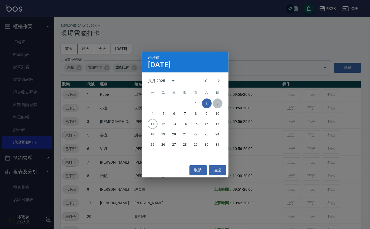
click at [213, 104] on button "3" at bounding box center [218, 103] width 10 height 10
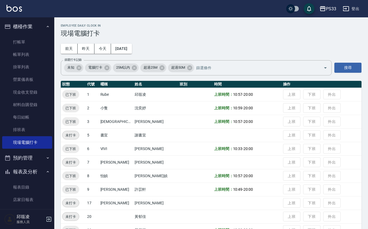
click at [132, 54] on div "Employee Daily Clock In 現場電腦打卡 前天 昨天 今天 2025/08/03 篩選打卡記錄 未知 電腦打卡 25M以內 超過25M 超…" at bounding box center [211, 130] width 314 height 226
click at [131, 49] on button "2025/08/03" at bounding box center [121, 49] width 21 height 10
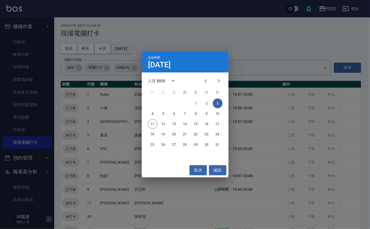
click at [131, 49] on div "起始時間 8月3日 八月 2025 一 二 三 四 五 六 日 1 2 3 4 5 6 7 8 9 10 11 12 13 14 15 16 17 18 19…" at bounding box center [185, 114] width 370 height 229
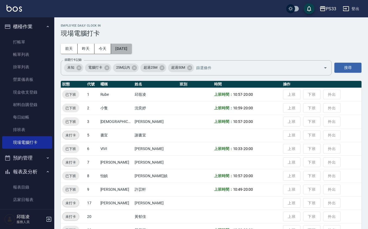
click at [131, 49] on button "2025/08/03" at bounding box center [121, 49] width 21 height 10
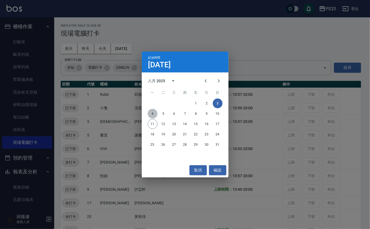
click at [152, 115] on button "4" at bounding box center [153, 114] width 10 height 10
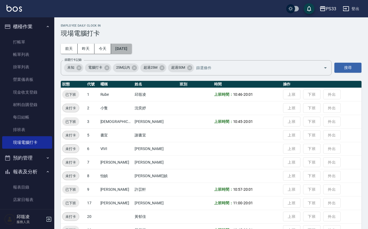
click at [125, 48] on button "2025/08/04" at bounding box center [121, 49] width 21 height 10
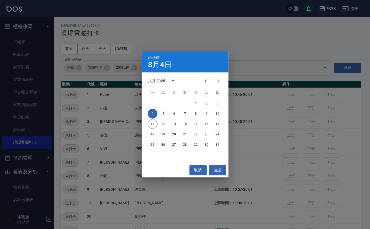
click at [163, 116] on button "5" at bounding box center [164, 114] width 10 height 10
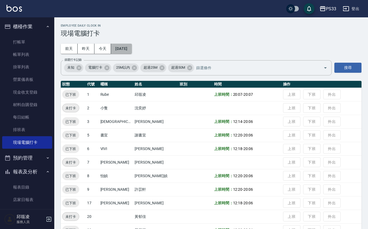
click at [129, 50] on button "2025/08/05" at bounding box center [121, 49] width 21 height 10
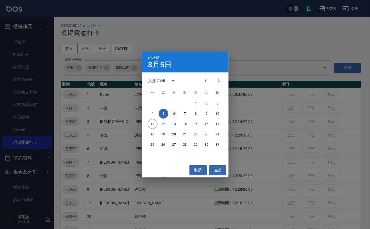
click at [177, 116] on button "6" at bounding box center [175, 114] width 10 height 10
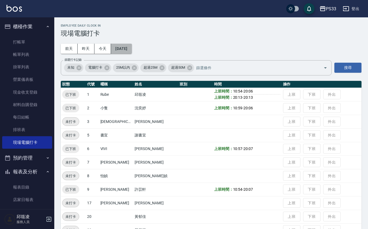
click at [132, 47] on button "2025/08/06" at bounding box center [121, 49] width 21 height 10
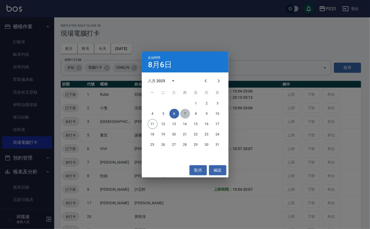
click at [183, 117] on button "7" at bounding box center [185, 114] width 10 height 10
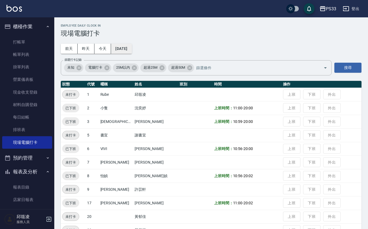
click at [130, 47] on button "2025/08/07" at bounding box center [121, 49] width 21 height 10
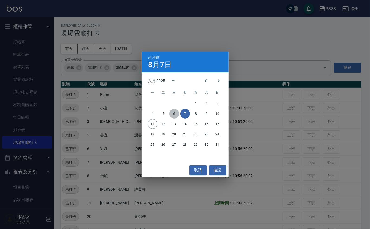
click at [173, 116] on button "6" at bounding box center [175, 114] width 10 height 10
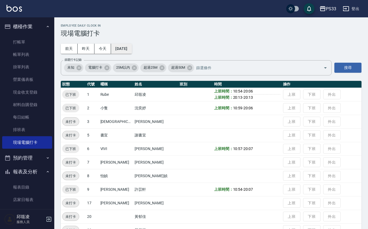
click at [129, 47] on button "2025/08/06" at bounding box center [121, 49] width 21 height 10
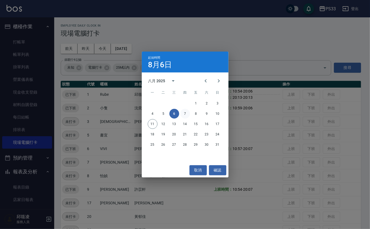
click at [186, 112] on button "7" at bounding box center [185, 114] width 10 height 10
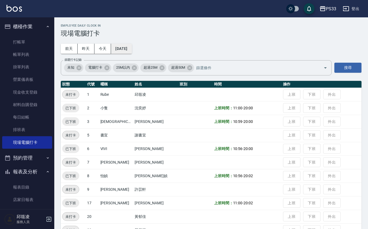
click at [128, 47] on button "2025/08/07" at bounding box center [121, 49] width 21 height 10
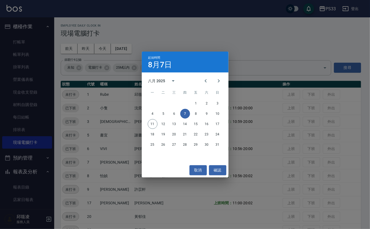
drag, startPoint x: 139, startPoint y: 52, endPoint x: 167, endPoint y: 97, distance: 52.9
click at [139, 53] on div "起始時間 8月7日 八月 2025 一 二 三 四 五 六 日 1 2 3 4 5 6 7 8 9 10 11 12 13 14 15 16 17 18 19…" at bounding box center [185, 114] width 370 height 229
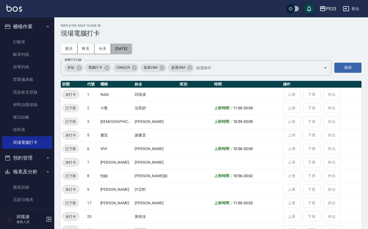
click at [130, 51] on button "2025/08/07" at bounding box center [121, 49] width 21 height 10
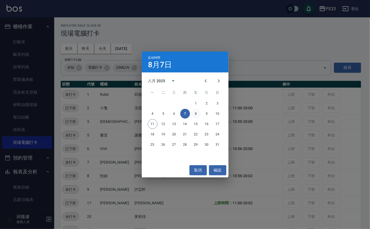
click at [196, 115] on button "8" at bounding box center [196, 114] width 10 height 10
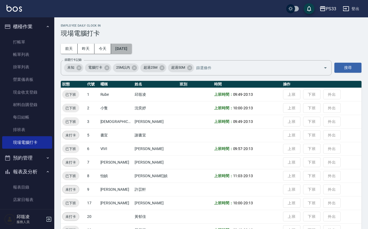
click at [118, 47] on button "2025/08/08" at bounding box center [121, 49] width 21 height 10
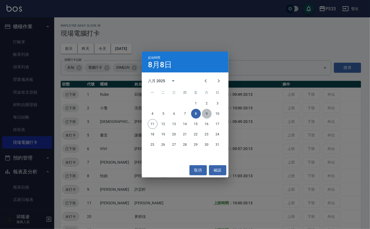
click at [206, 114] on button "9" at bounding box center [207, 114] width 10 height 10
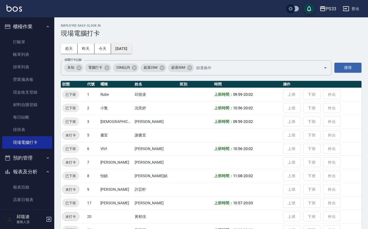
click at [121, 51] on button "2025/08/09" at bounding box center [121, 49] width 21 height 10
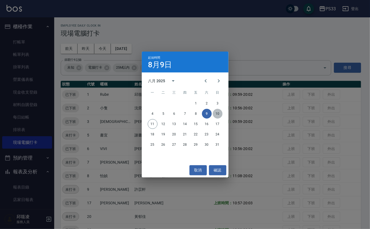
click at [218, 113] on button "10" at bounding box center [218, 114] width 10 height 10
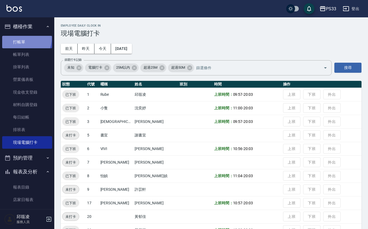
click at [18, 37] on link "打帳單" at bounding box center [27, 42] width 50 height 12
